Goal: Task Accomplishment & Management: Manage account settings

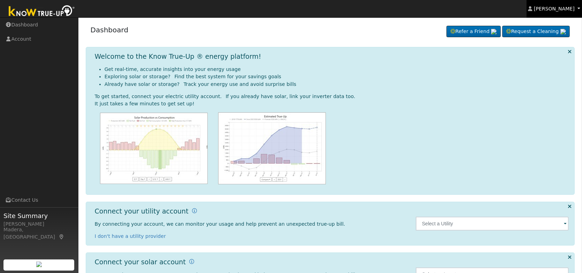
click at [556, 6] on span "[PERSON_NAME]" at bounding box center [554, 9] width 41 height 6
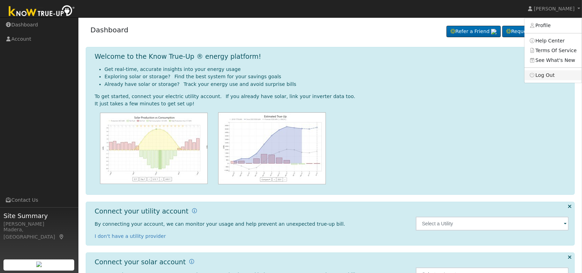
click at [553, 74] on link "Log Out" at bounding box center [552, 75] width 57 height 10
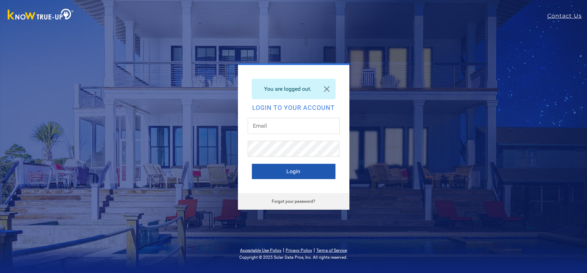
type input "paigeg@solarnegotiators.com"
click at [308, 173] on button "Login" at bounding box center [294, 171] width 84 height 15
